Goal: Task Accomplishment & Management: Use online tool/utility

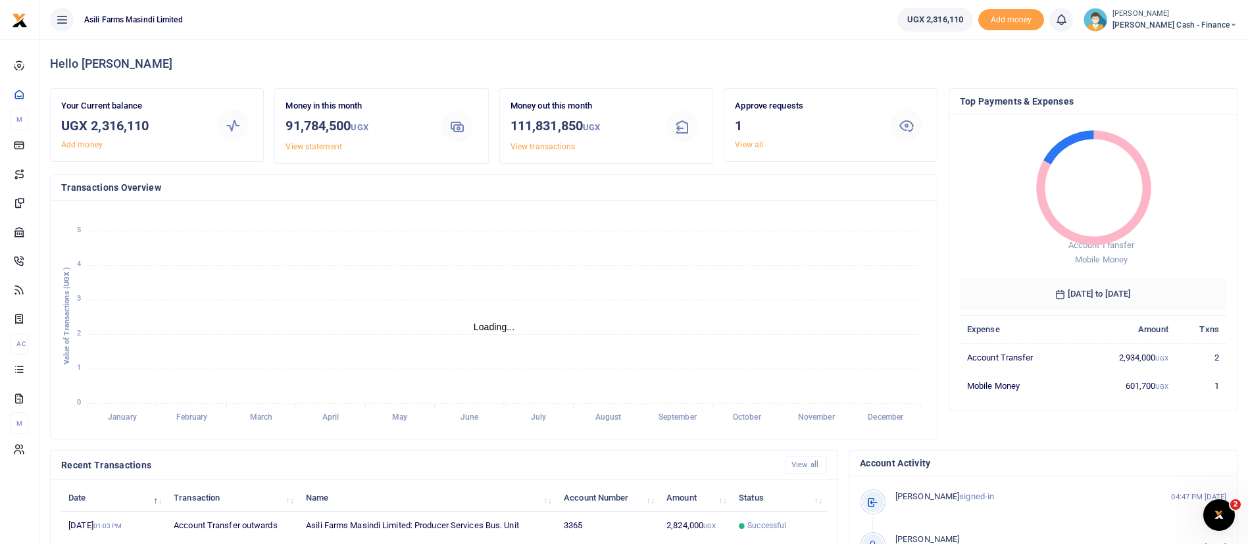
scroll to position [16, 16]
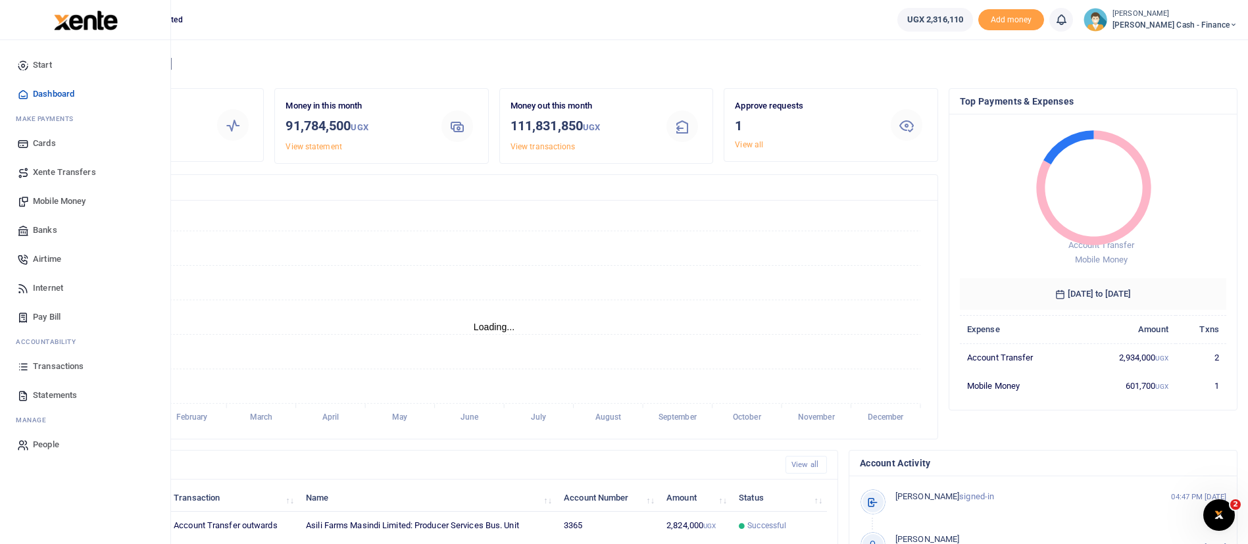
click at [54, 197] on span "Mobile Money" at bounding box center [59, 201] width 53 height 13
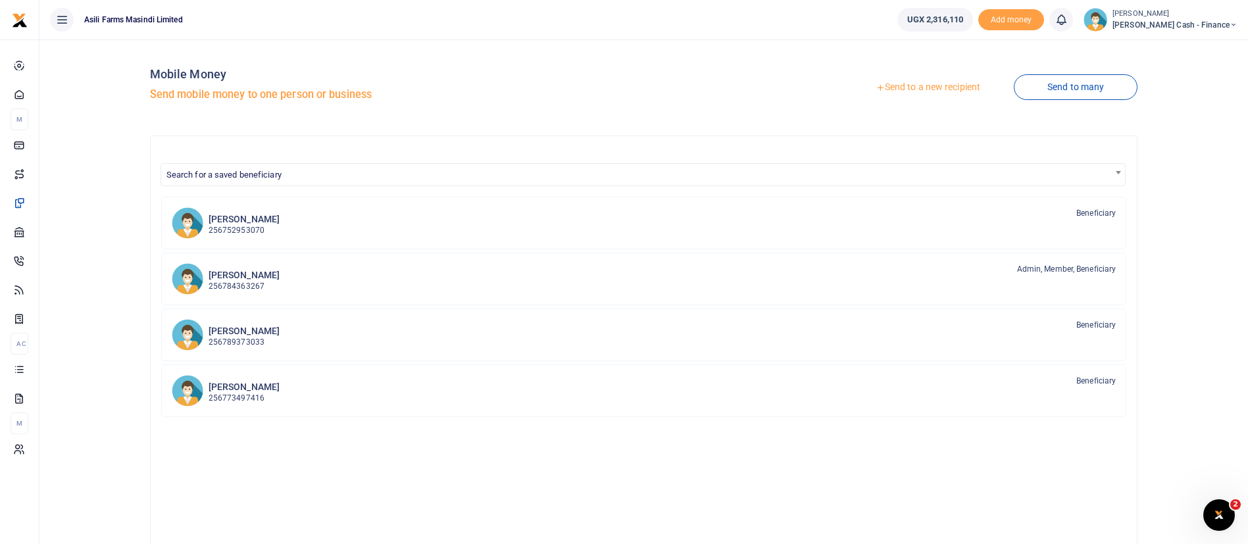
click at [911, 85] on link "Send to a new recipient" at bounding box center [928, 88] width 172 height 24
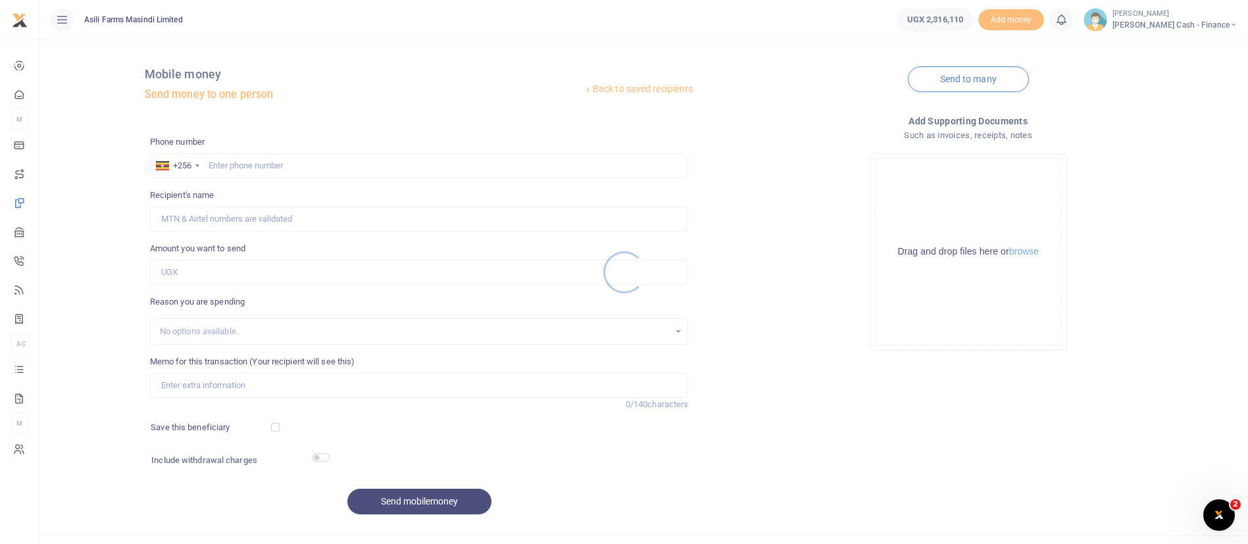
click at [255, 158] on div at bounding box center [624, 272] width 1248 height 544
click at [240, 166] on div at bounding box center [624, 272] width 1248 height 544
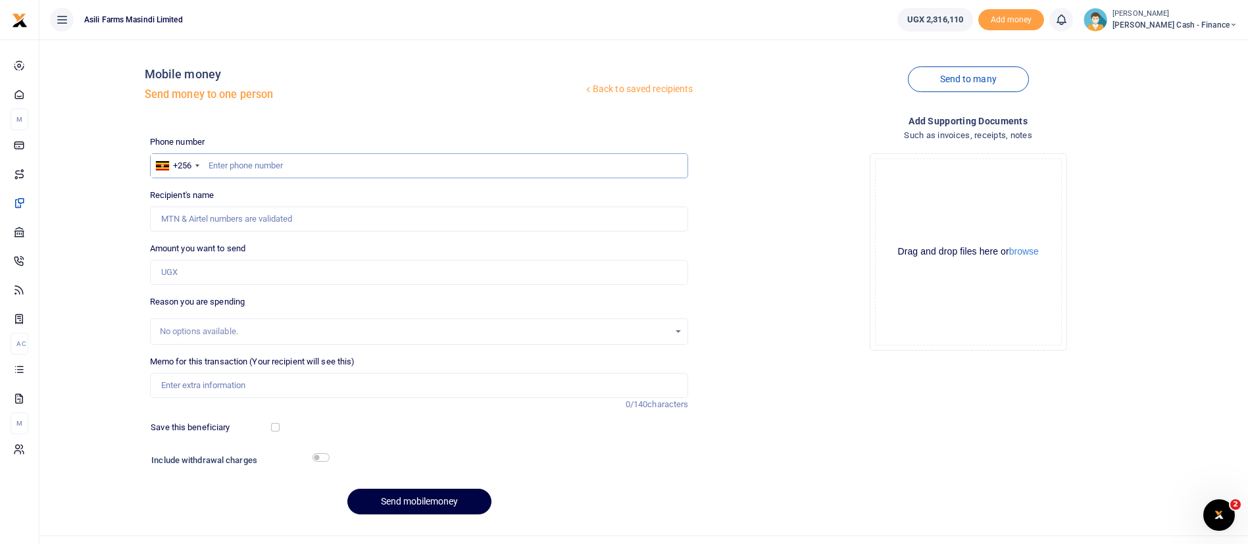
click at [234, 165] on input "text" at bounding box center [419, 165] width 539 height 25
paste input "256 779 402729"
click at [247, 170] on input "256 779 402729" at bounding box center [419, 165] width 539 height 25
click at [245, 166] on input "256 779 402729" at bounding box center [419, 165] width 539 height 25
click at [242, 166] on input "256 779 402729" at bounding box center [419, 165] width 539 height 25
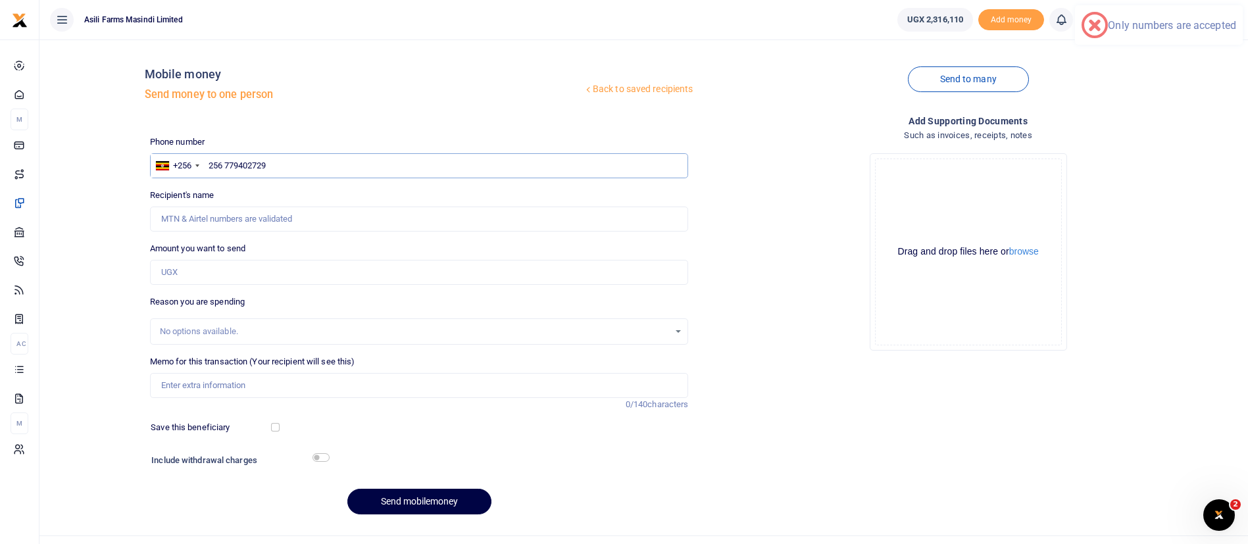
click at [226, 169] on input "256 779402729" at bounding box center [419, 165] width 539 height 25
type input "779402729"
type input "Juliet Auma"
type input "779402729"
click at [182, 267] on input "Amount you want to send" at bounding box center [419, 272] width 539 height 25
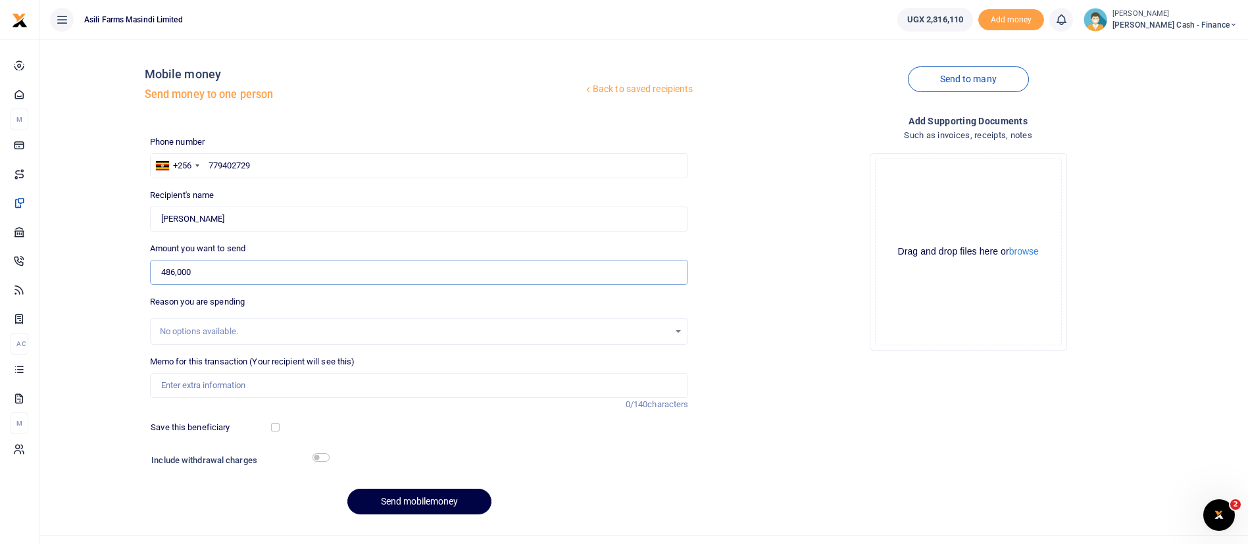
type input "486,000"
click at [207, 394] on input "Memo for this transaction (Your recipient will see this)" at bounding box center [419, 385] width 539 height 25
click at [377, 388] on input "Courier transport charges around Kampala for December 2024 Edau Sam" at bounding box center [419, 385] width 539 height 25
type input "Courier transport charges around Kampala for September 2025 Edau Sam"
click at [1025, 256] on button "browse" at bounding box center [1024, 252] width 30 height 10
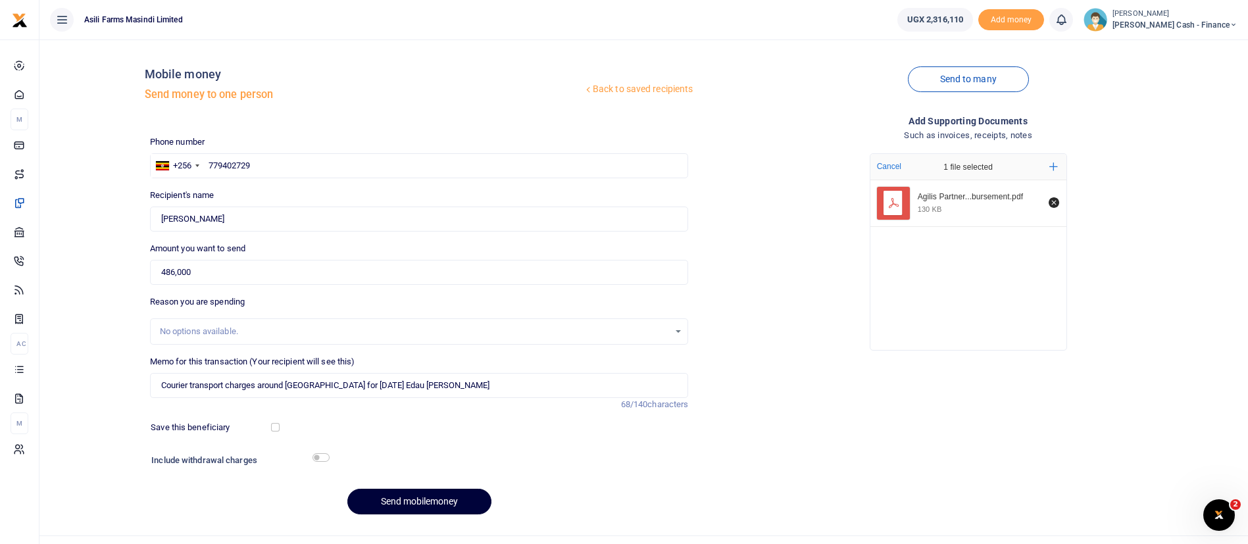
click at [387, 497] on button "Send mobilemoney" at bounding box center [419, 502] width 144 height 26
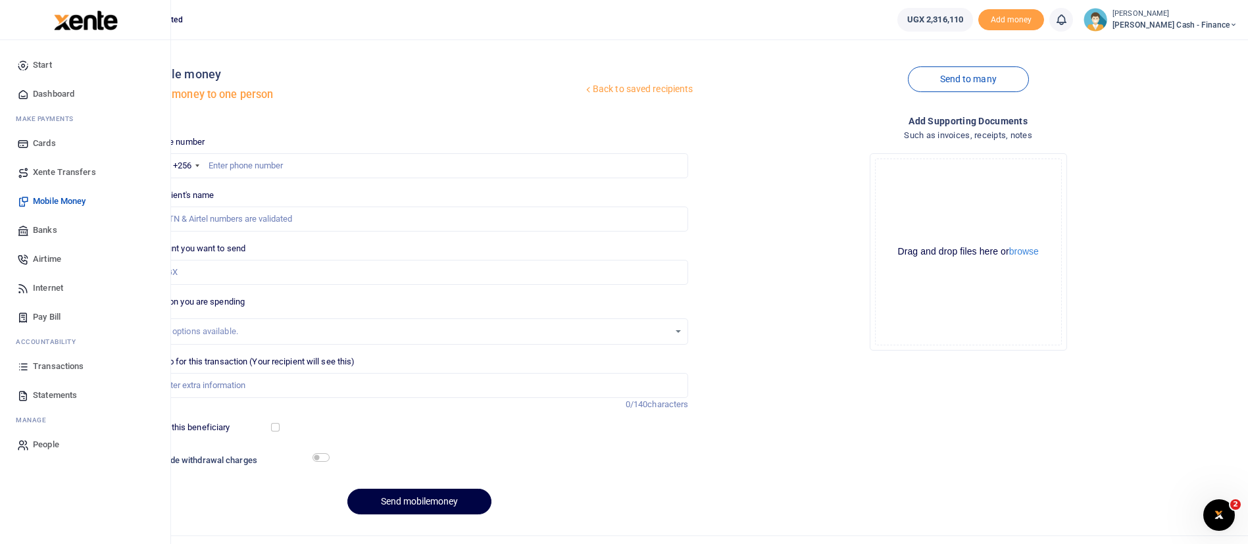
click at [45, 361] on span "Transactions" at bounding box center [58, 366] width 51 height 13
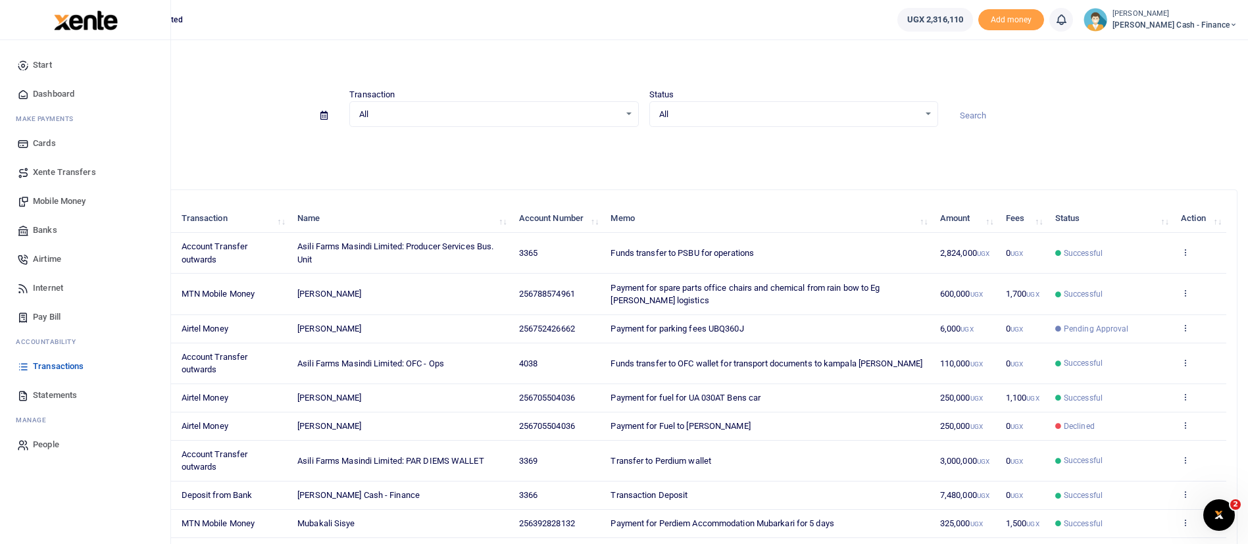
click at [89, 26] on img at bounding box center [86, 21] width 64 height 20
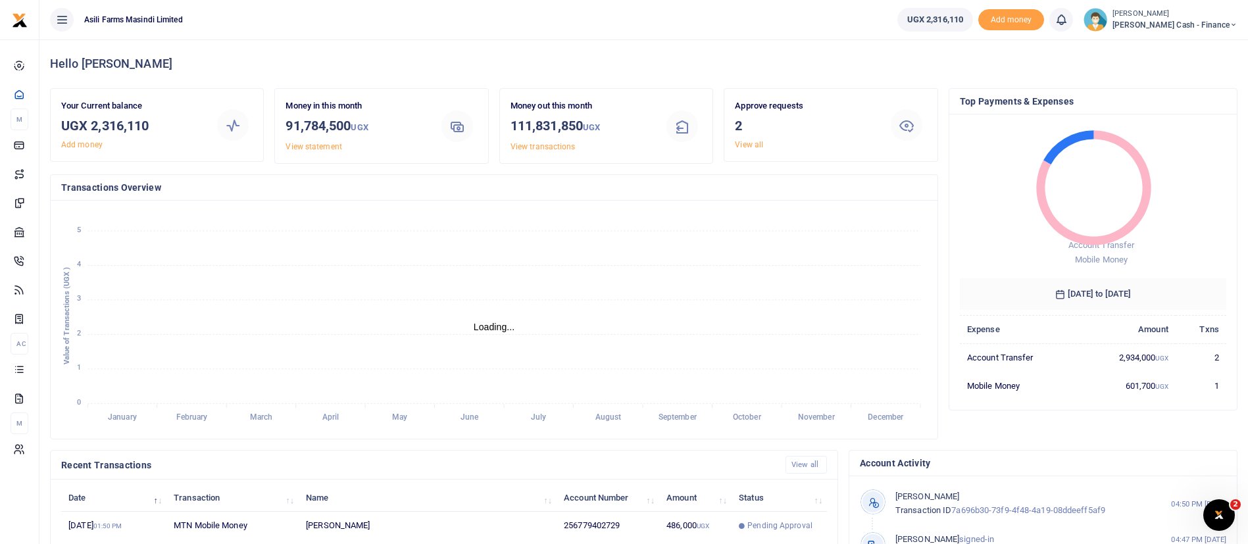
scroll to position [16, 16]
